Goal: Entertainment & Leisure: Consume media (video, audio)

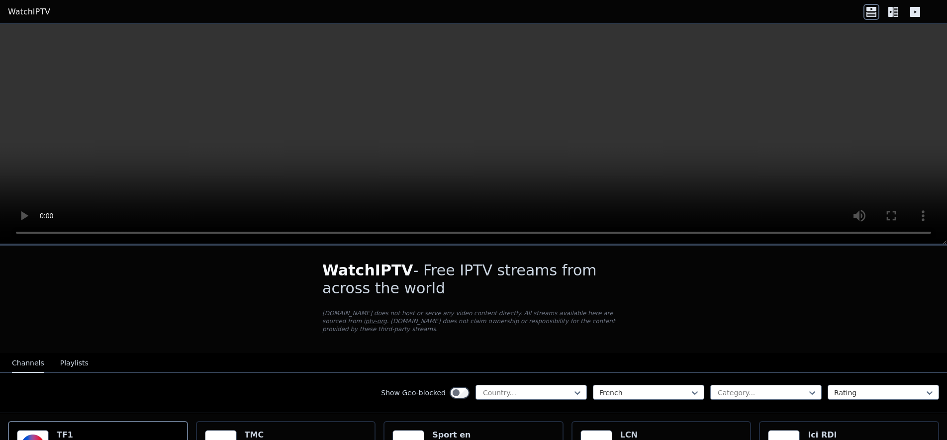
click at [893, 7] on icon at bounding box center [893, 12] width 16 height 16
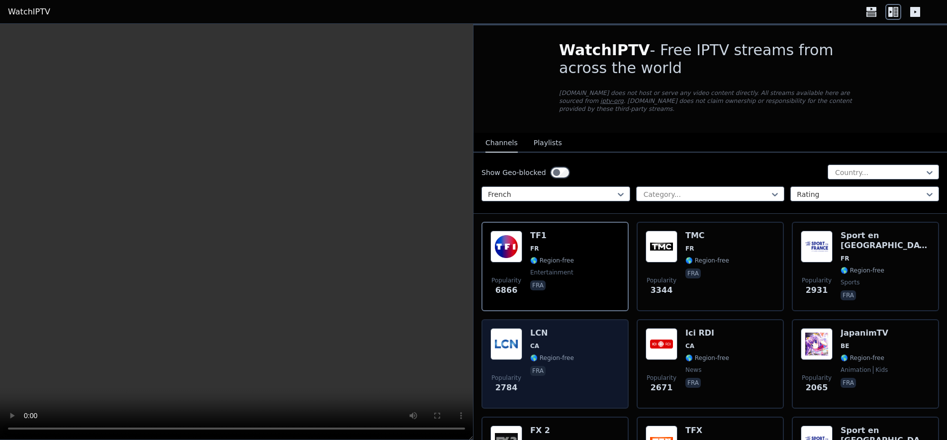
click at [508, 352] on img at bounding box center [506, 344] width 32 height 32
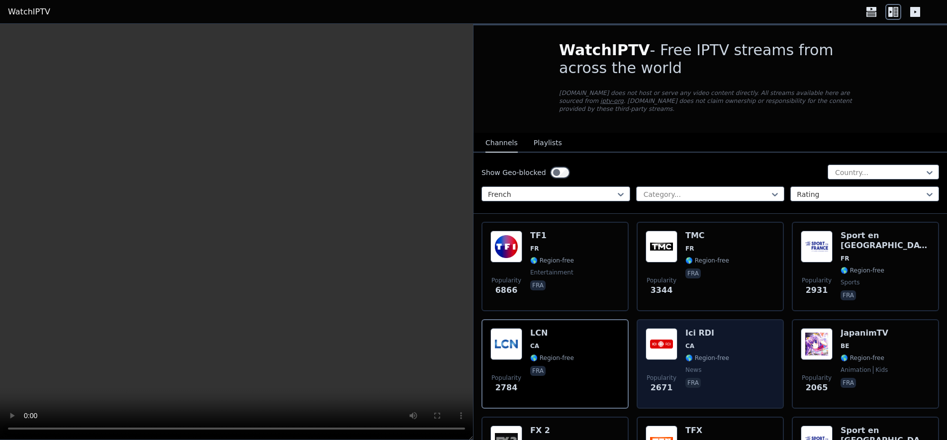
click at [702, 351] on div "Ici RDI CA 🌎 Region-free news fra" at bounding box center [707, 364] width 44 height 72
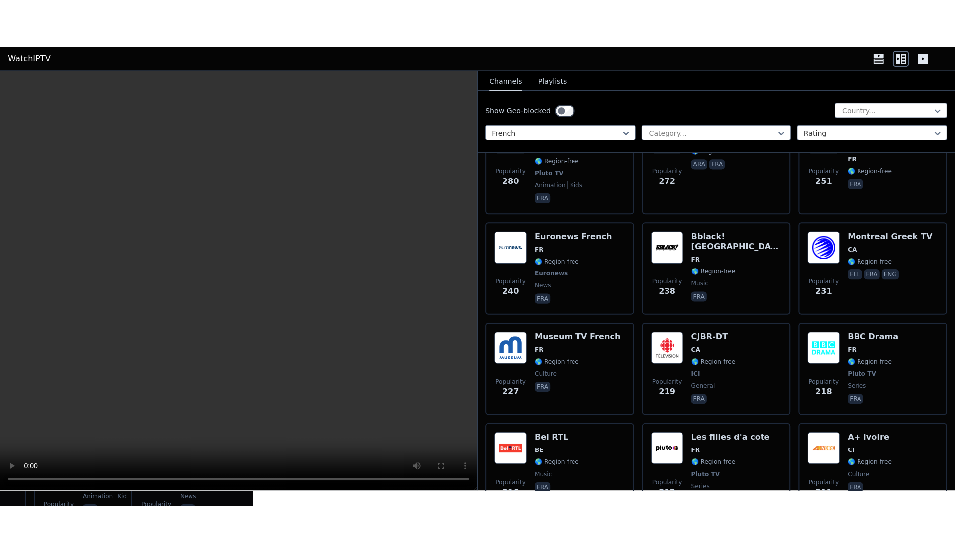
scroll to position [1061, 0]
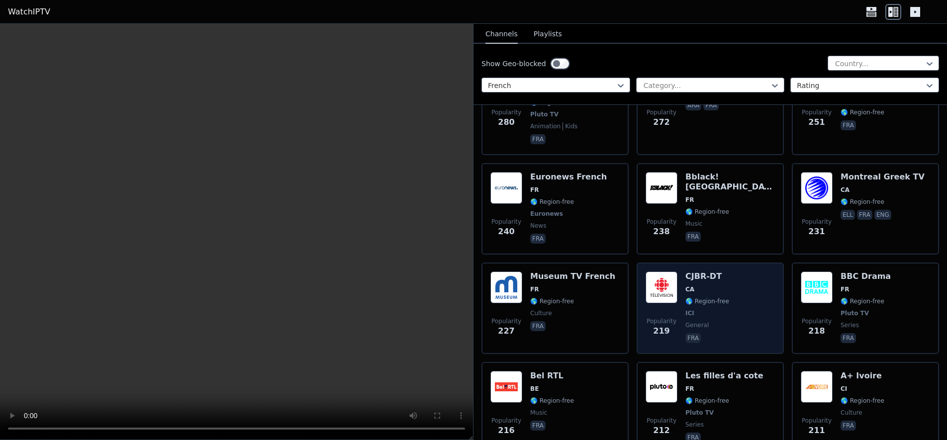
click at [674, 272] on img at bounding box center [661, 288] width 32 height 32
